Goal: Check status

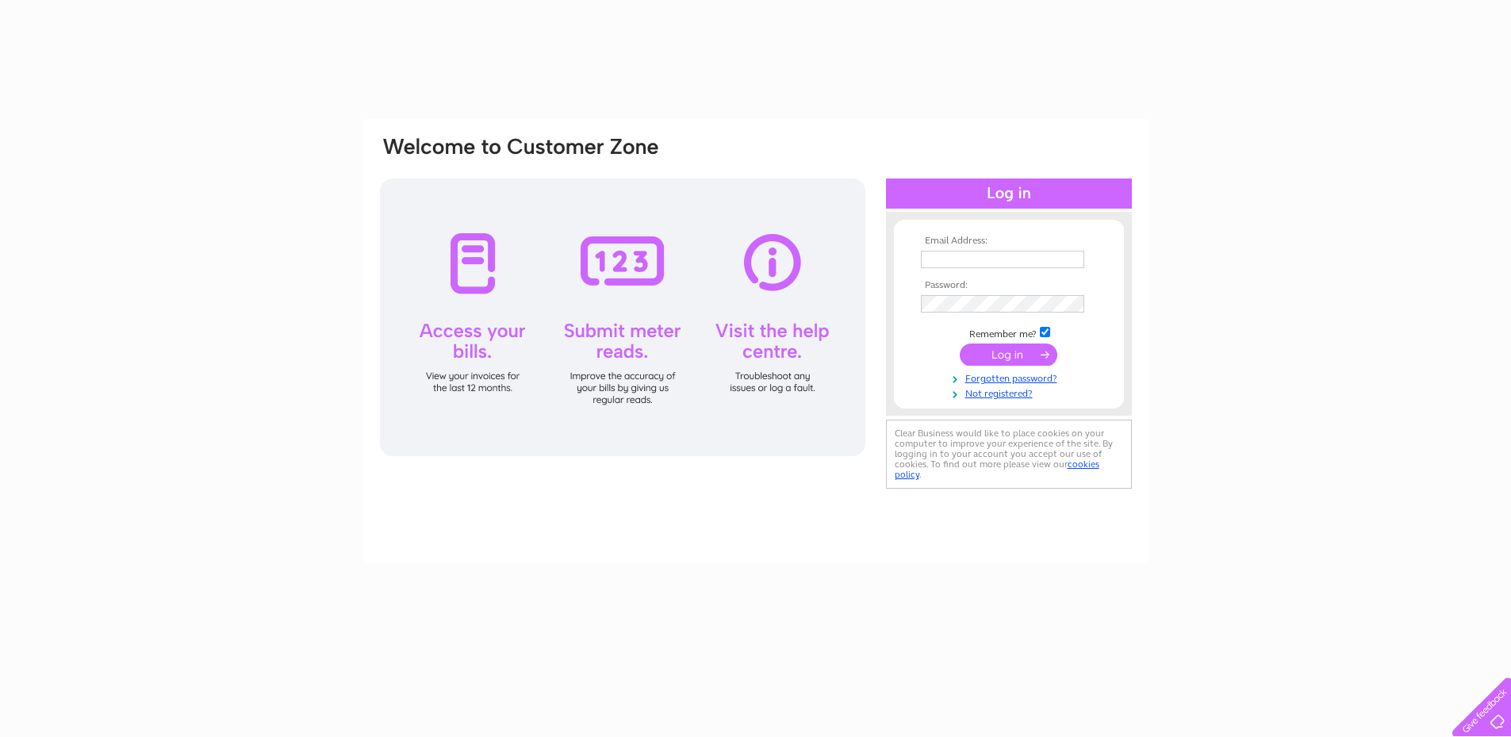
type input "[EMAIL_ADDRESS][DOMAIN_NAME]"
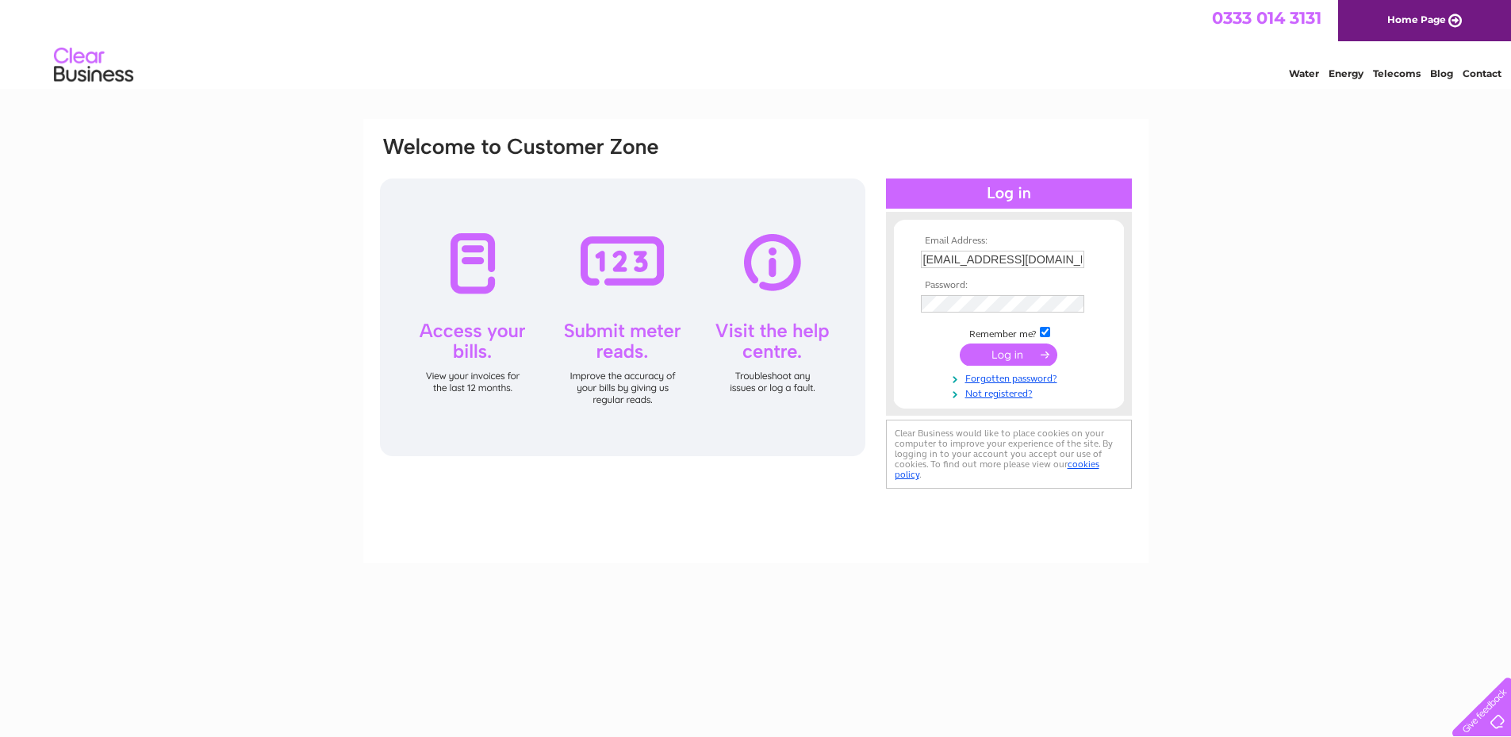
drag, startPoint x: 0, startPoint y: 0, endPoint x: 1004, endPoint y: 359, distance: 1066.5
click at [1004, 359] on input "submit" at bounding box center [1009, 354] width 98 height 22
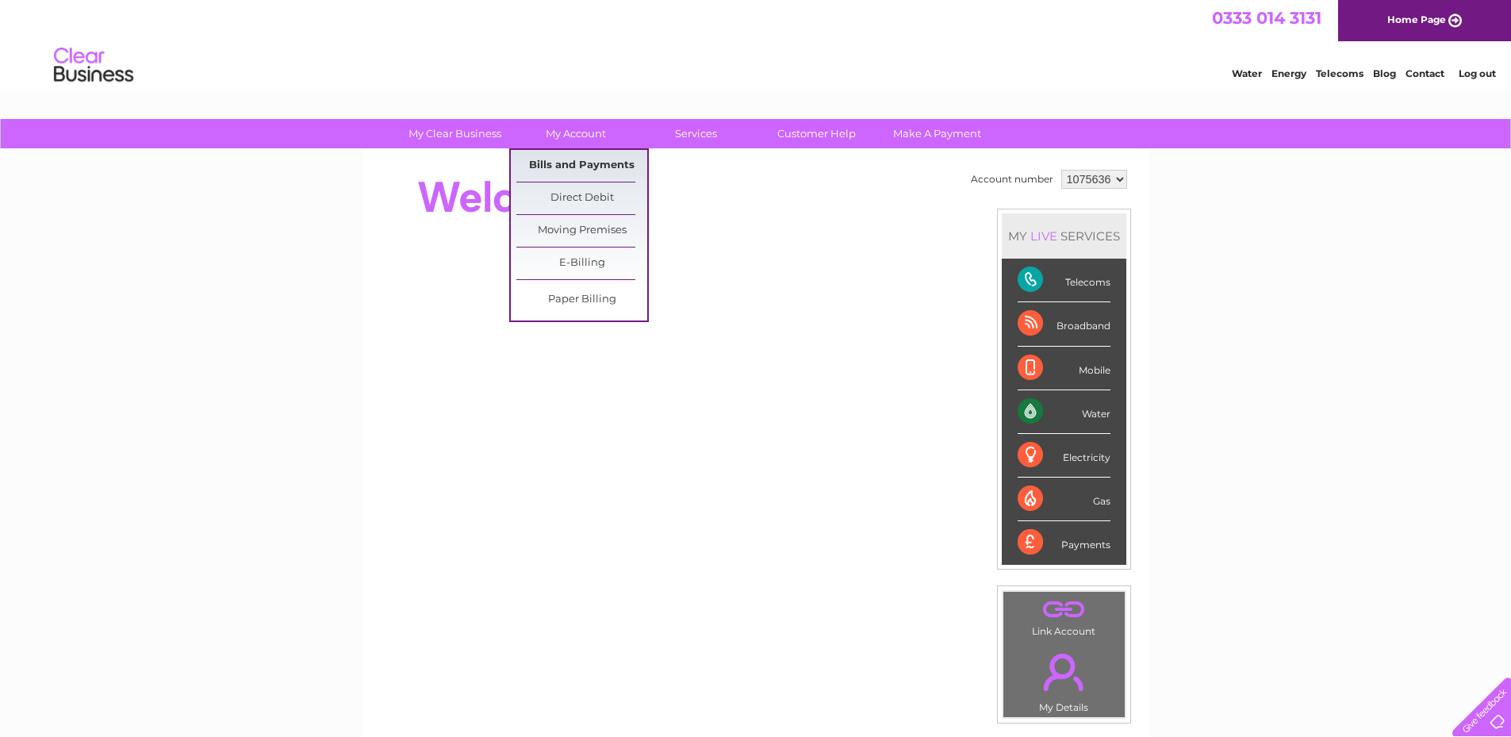
click at [587, 163] on link "Bills and Payments" at bounding box center [581, 166] width 131 height 32
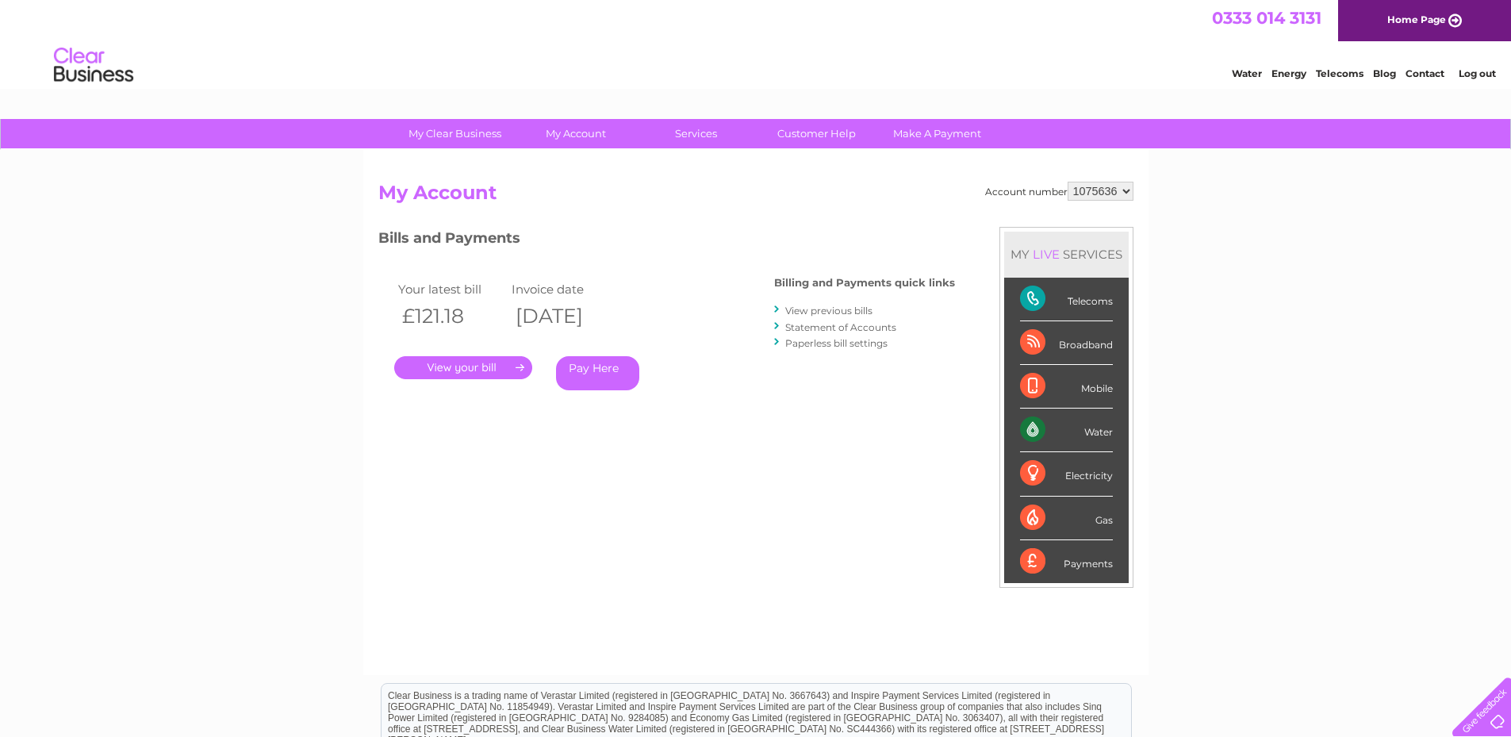
click at [458, 357] on link "." at bounding box center [463, 367] width 138 height 23
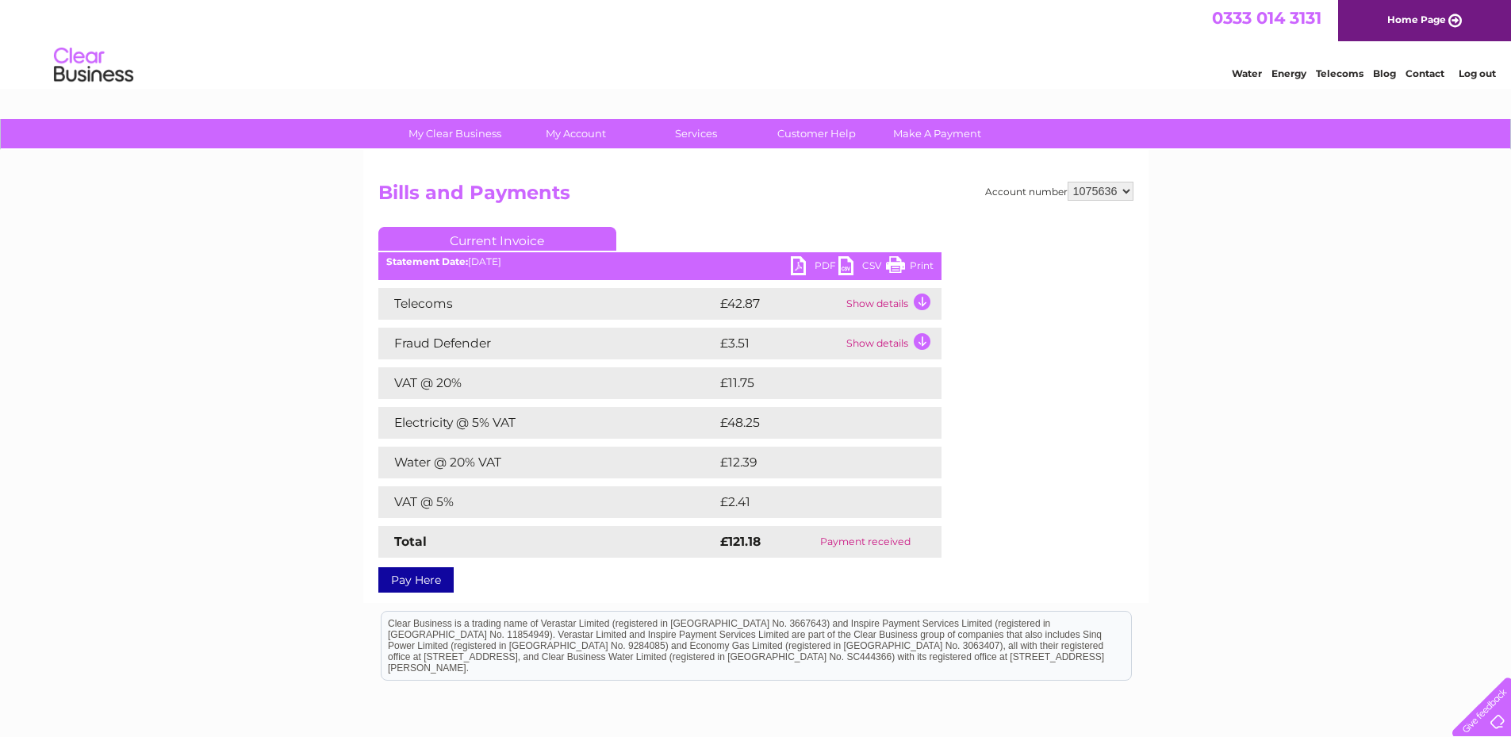
click at [819, 259] on link "PDF" at bounding box center [815, 267] width 48 height 23
